Goal: Information Seeking & Learning: Learn about a topic

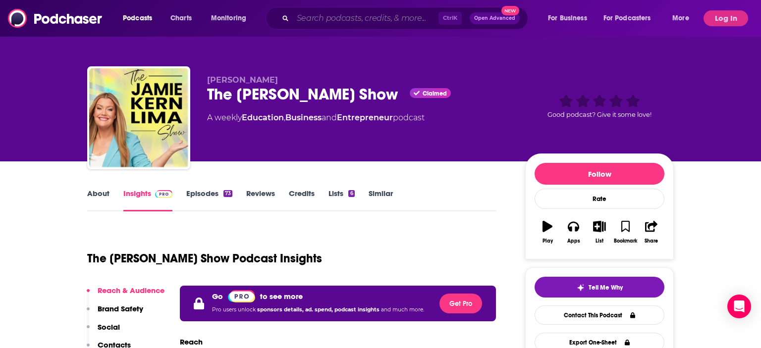
click at [377, 19] on input "Search podcasts, credits, & more..." at bounding box center [366, 18] width 146 height 16
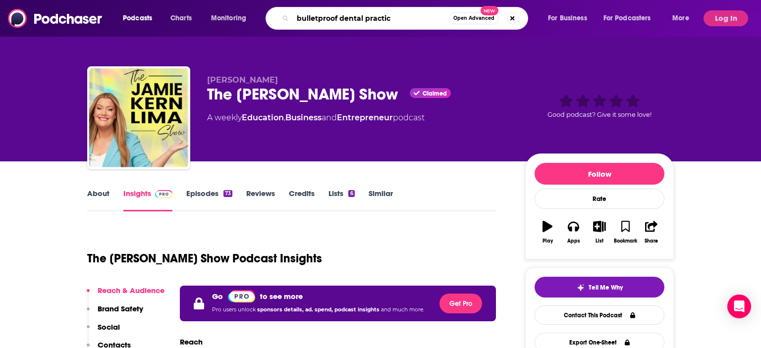
type input "bulletproof dental practice"
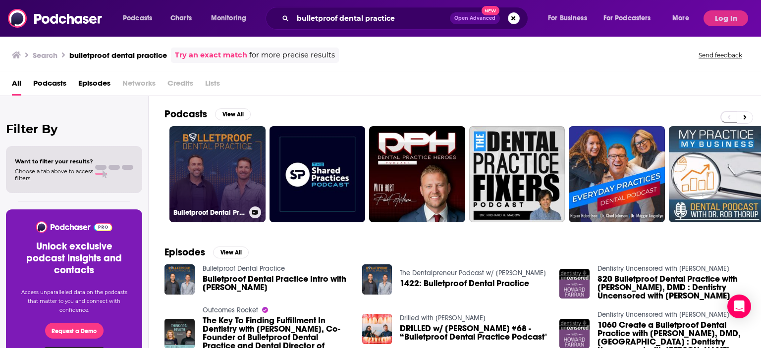
click at [225, 179] on link "Bulletproof Dental Practice" at bounding box center [217, 174] width 96 height 96
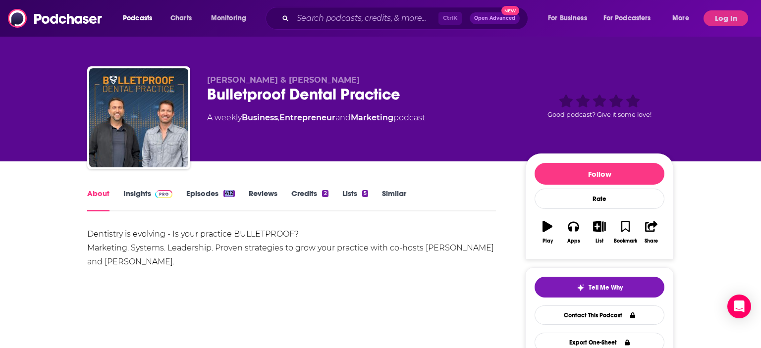
click at [138, 193] on link "Insights" at bounding box center [147, 200] width 49 height 23
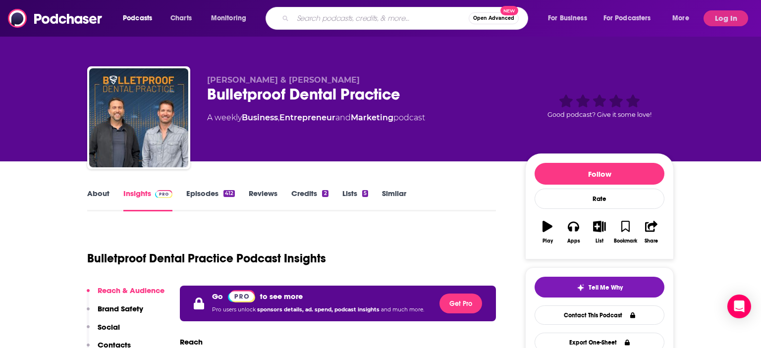
click at [346, 13] on input "Search podcasts, credits, & more..." at bounding box center [381, 18] width 176 height 16
type input "dental leaders podcast"
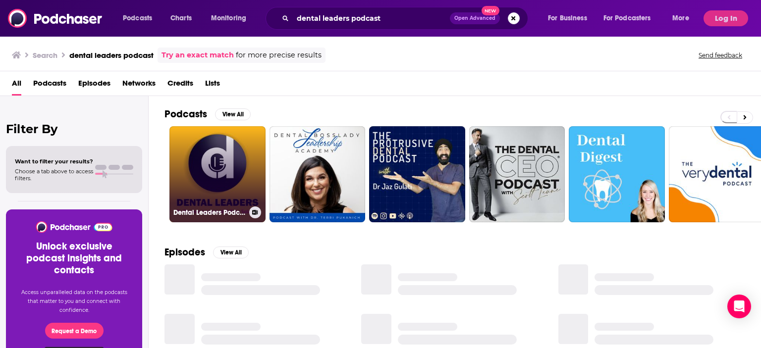
click at [201, 179] on link "Dental Leaders Podcast" at bounding box center [217, 174] width 96 height 96
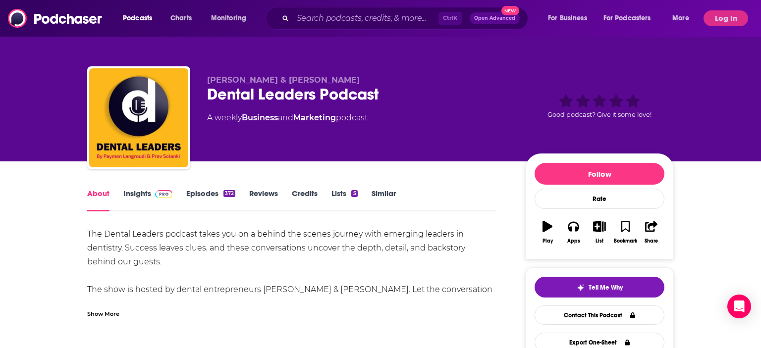
click at [134, 193] on link "Insights" at bounding box center [147, 200] width 49 height 23
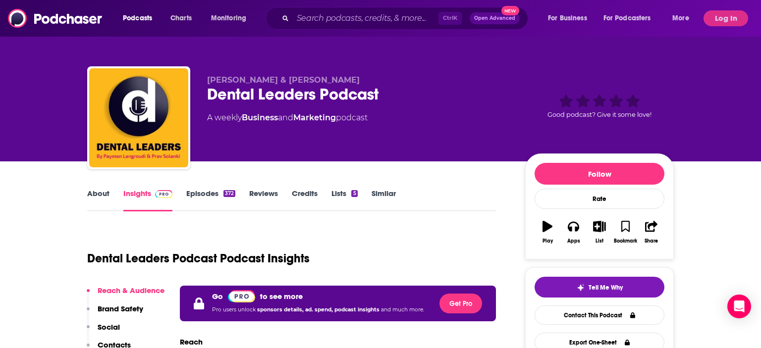
click at [345, 29] on div "Ctrl K Open Advanced New" at bounding box center [397, 18] width 263 height 23
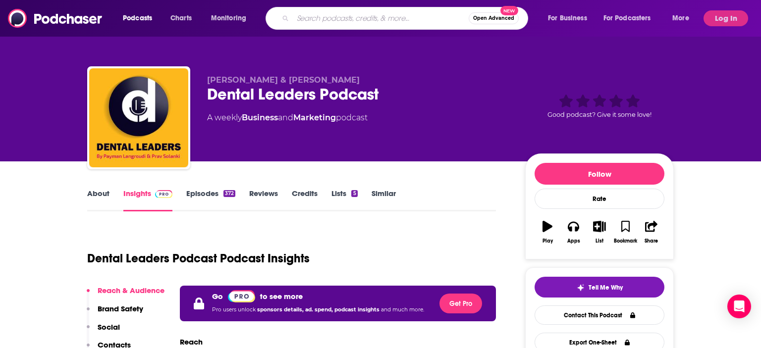
click at [364, 18] on input "Search podcasts, credits, & more..." at bounding box center [381, 18] width 176 height 16
type input "The art of construction"
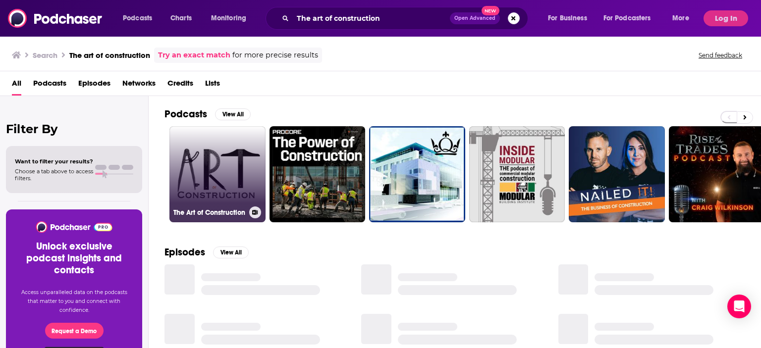
click at [216, 179] on link "The Art of Construction" at bounding box center [217, 174] width 96 height 96
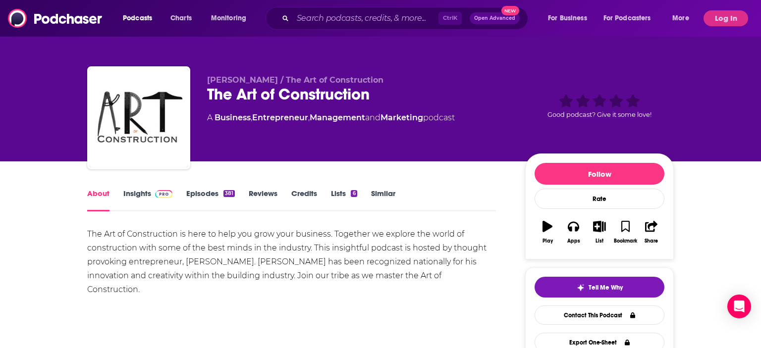
click at [138, 191] on link "Insights" at bounding box center [147, 200] width 49 height 23
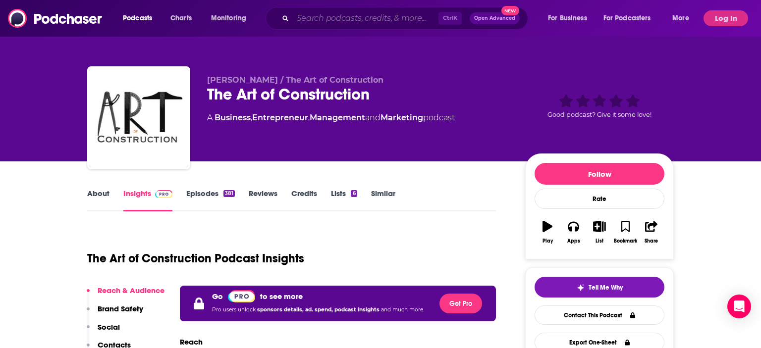
click at [399, 24] on input "Search podcasts, credits, & more..." at bounding box center [366, 18] width 146 height 16
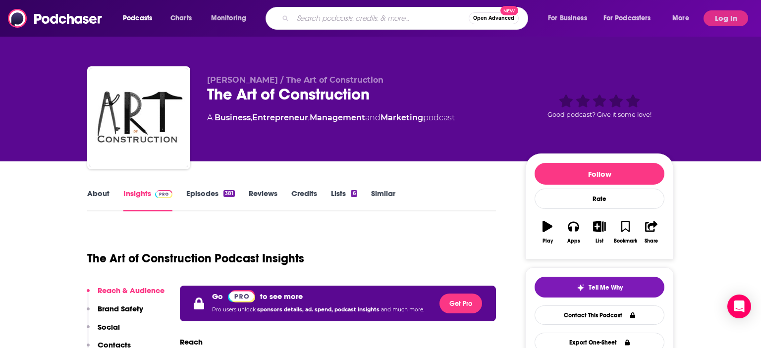
click at [342, 17] on input "Search podcasts, credits, & more..." at bounding box center [381, 18] width 176 height 16
type input "the ceocast"
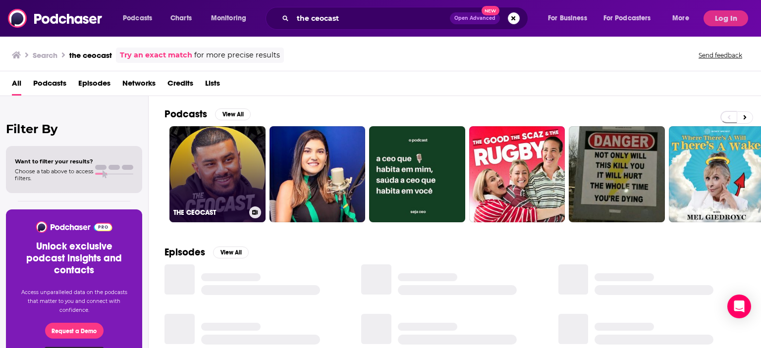
click at [188, 189] on link "THE CEOCAST" at bounding box center [217, 174] width 96 height 96
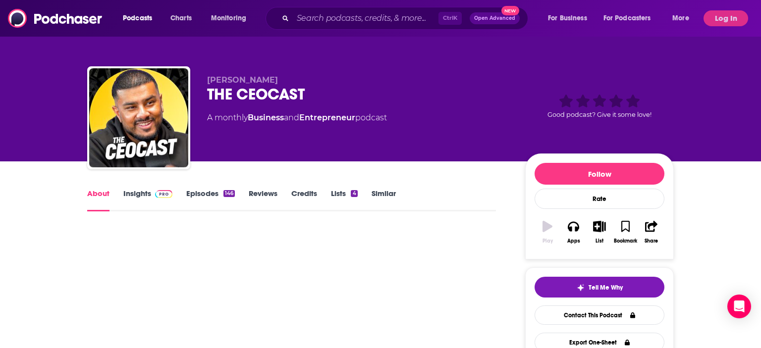
click at [188, 189] on div "About Insights Episodes 146 Reviews Credits Lists 4 Similar" at bounding box center [291, 199] width 409 height 24
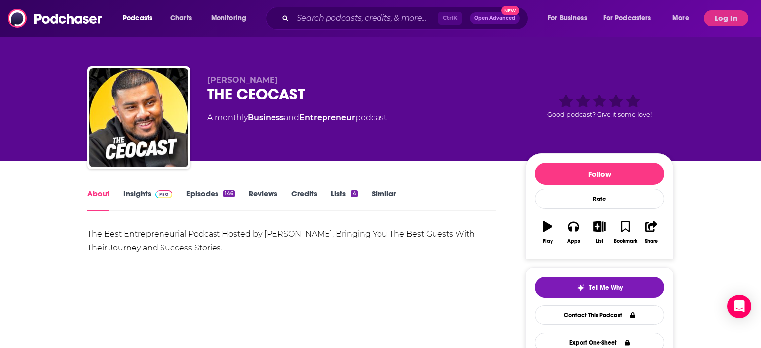
click at [140, 192] on link "Insights" at bounding box center [147, 200] width 49 height 23
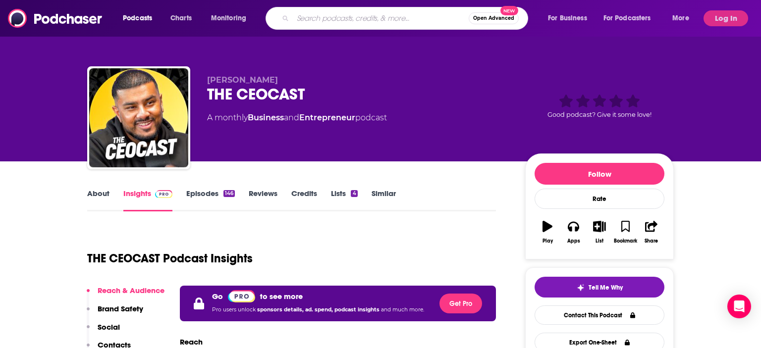
click at [375, 19] on input "Search podcasts, credits, & more..." at bounding box center [381, 18] width 176 height 16
type input "The Construction Leading Edge Podcast"
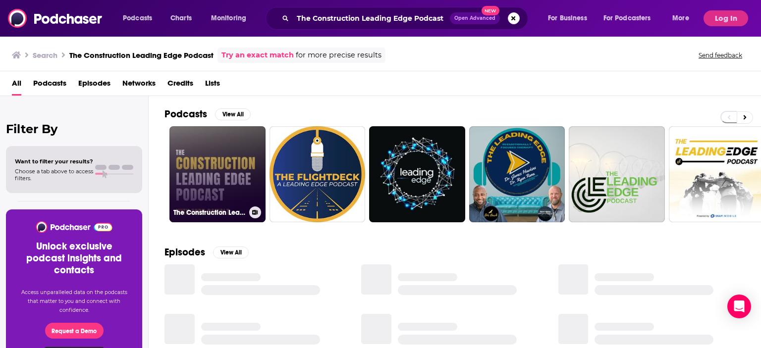
click at [209, 179] on link "The Construction Leading Edge Podcast" at bounding box center [217, 174] width 96 height 96
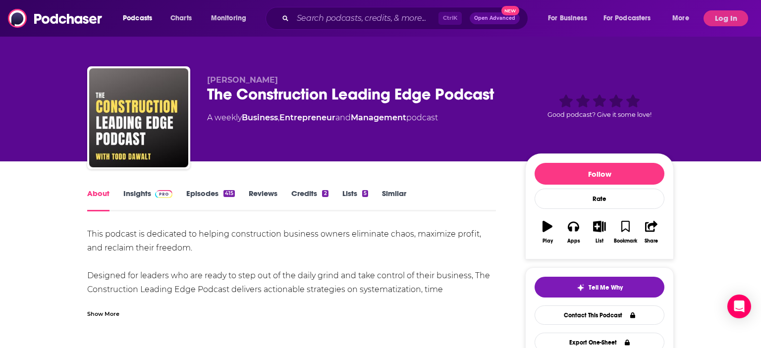
click at [128, 192] on link "Insights" at bounding box center [147, 200] width 49 height 23
